Goal: Navigation & Orientation: Find specific page/section

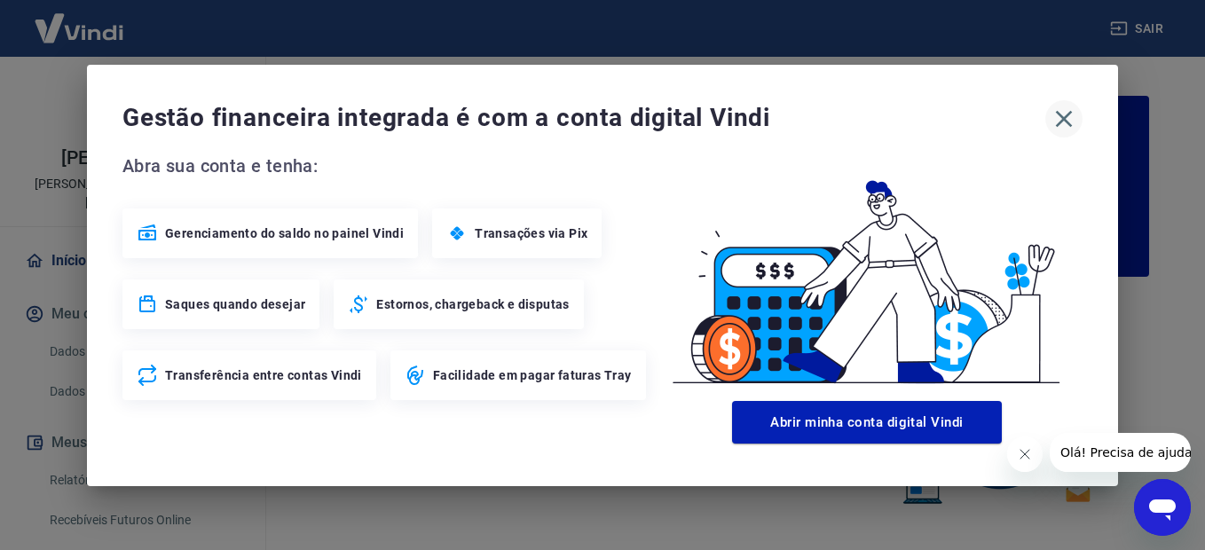
click at [1069, 123] on icon "button" at bounding box center [1064, 118] width 17 height 17
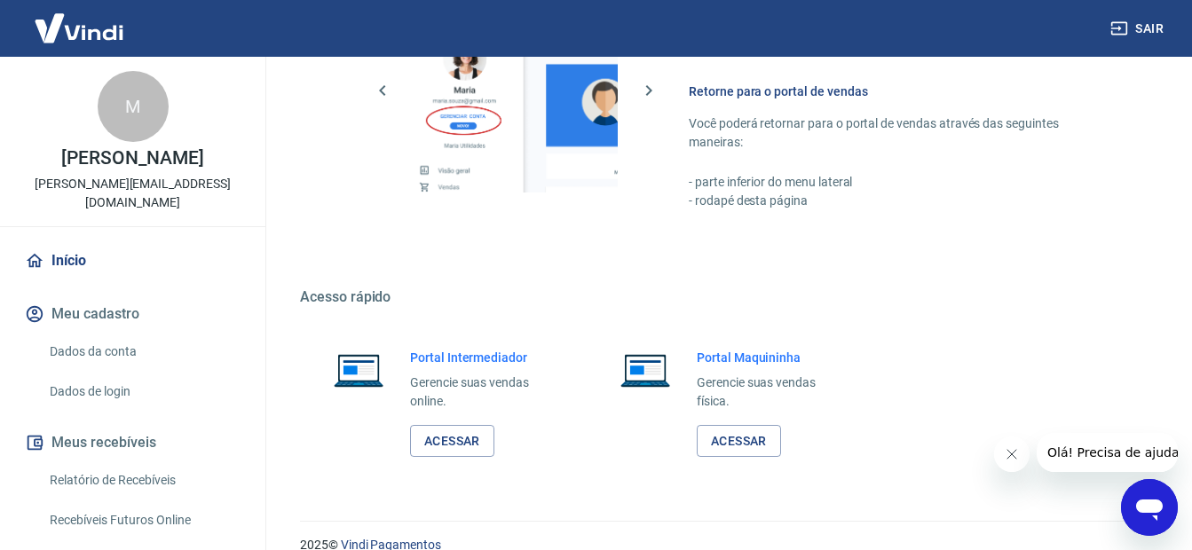
scroll to position [1090, 0]
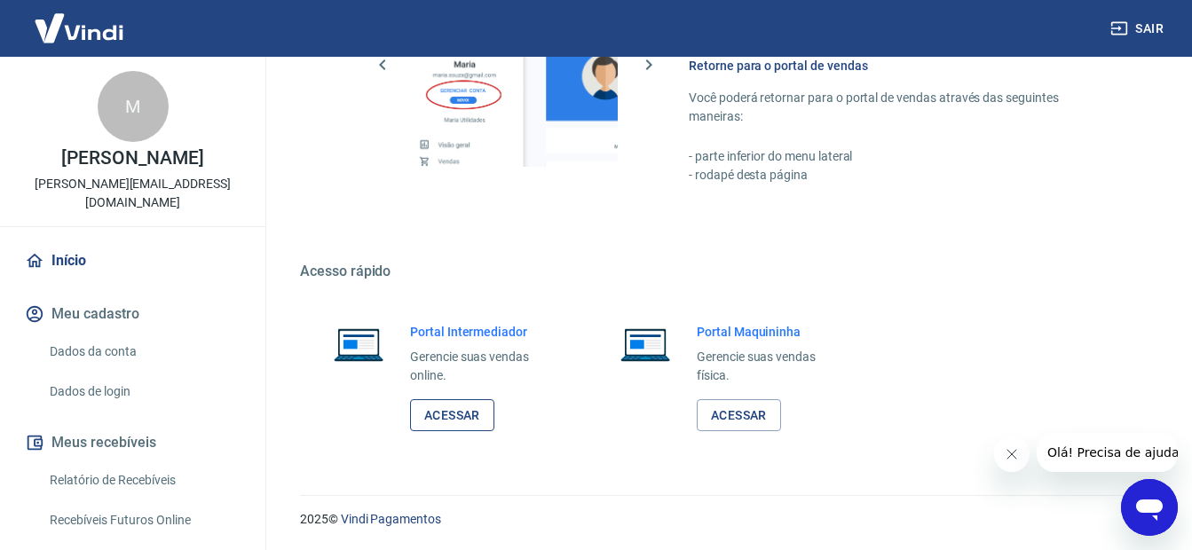
click at [443, 406] on link "Acessar" at bounding box center [452, 415] width 84 height 33
